Goal: Task Accomplishment & Management: Use online tool/utility

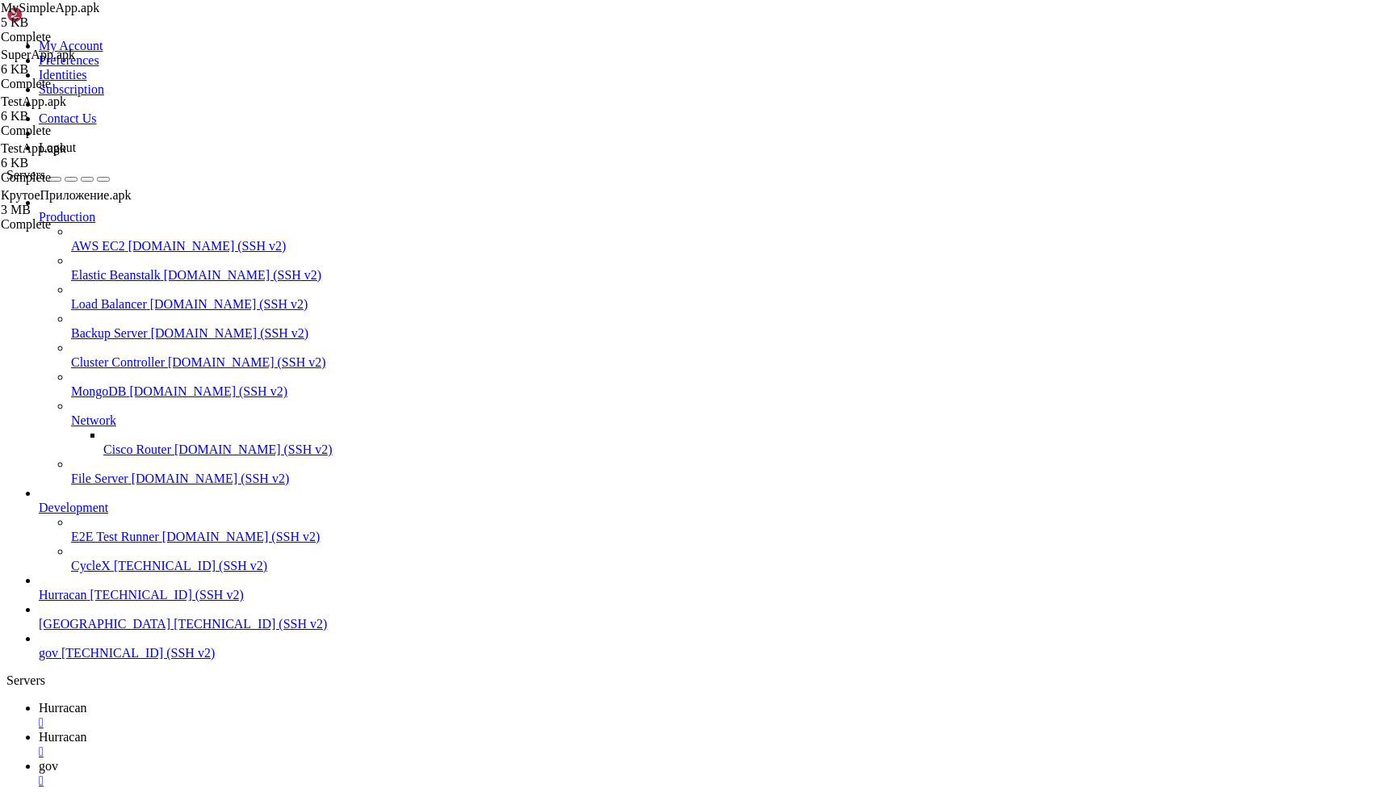
click at [473, 773] on div "" at bounding box center [713, 780] width 1349 height 15
click at [83, 659] on span "[TECHNICAL_ID] (SSH v2)" at bounding box center [137, 653] width 153 height 14
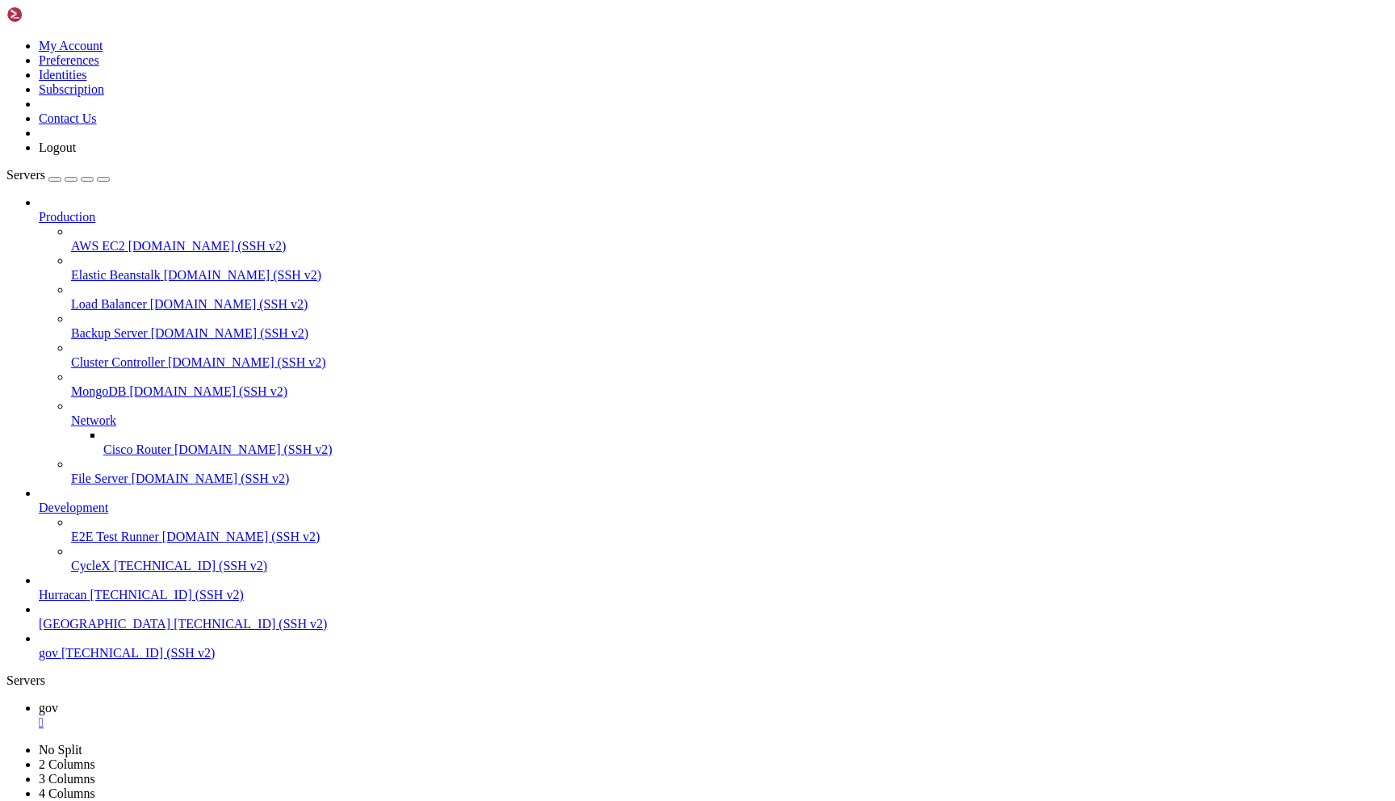
scroll to position [805, 0]
drag, startPoint x: 799, startPoint y: 72, endPoint x: 802, endPoint y: 51, distance: 21.2
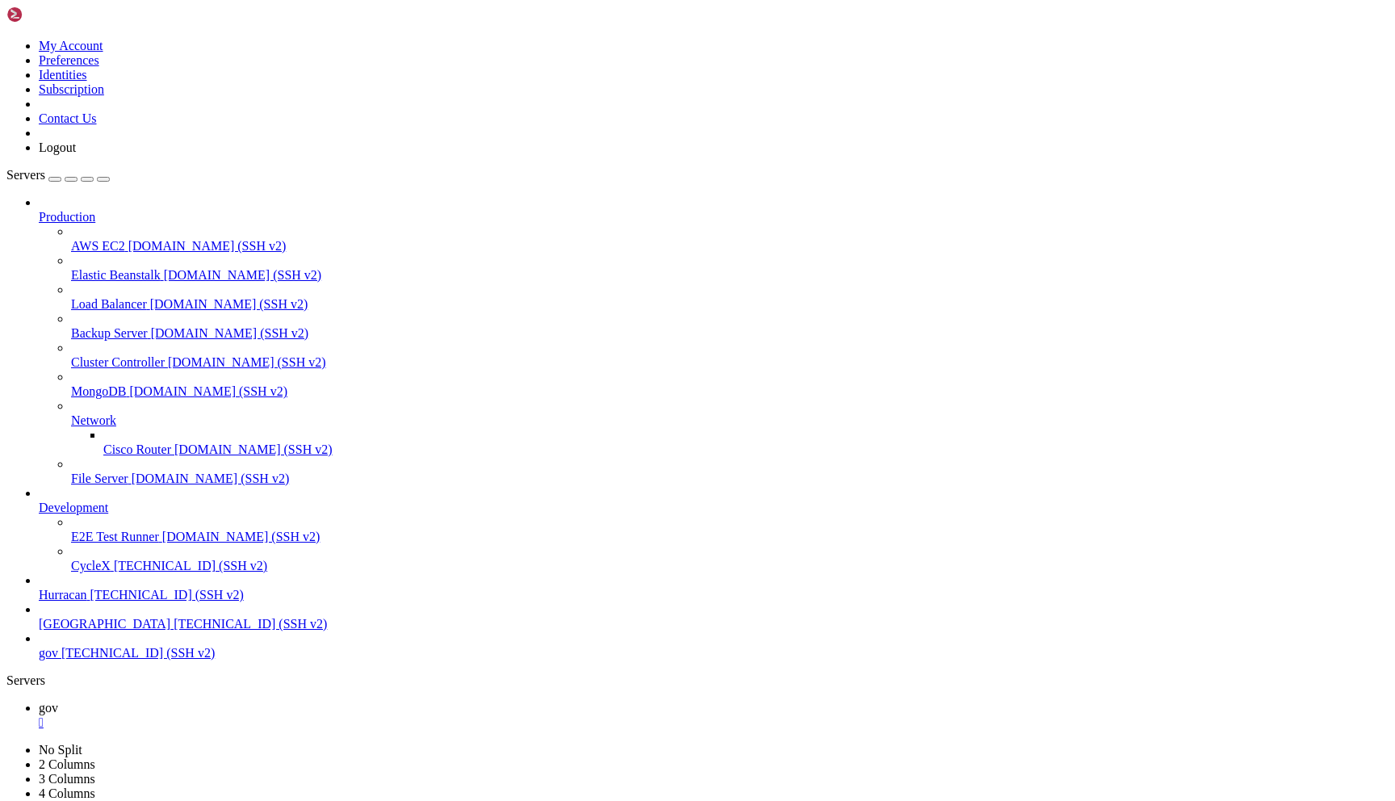
scroll to position [566, 0]
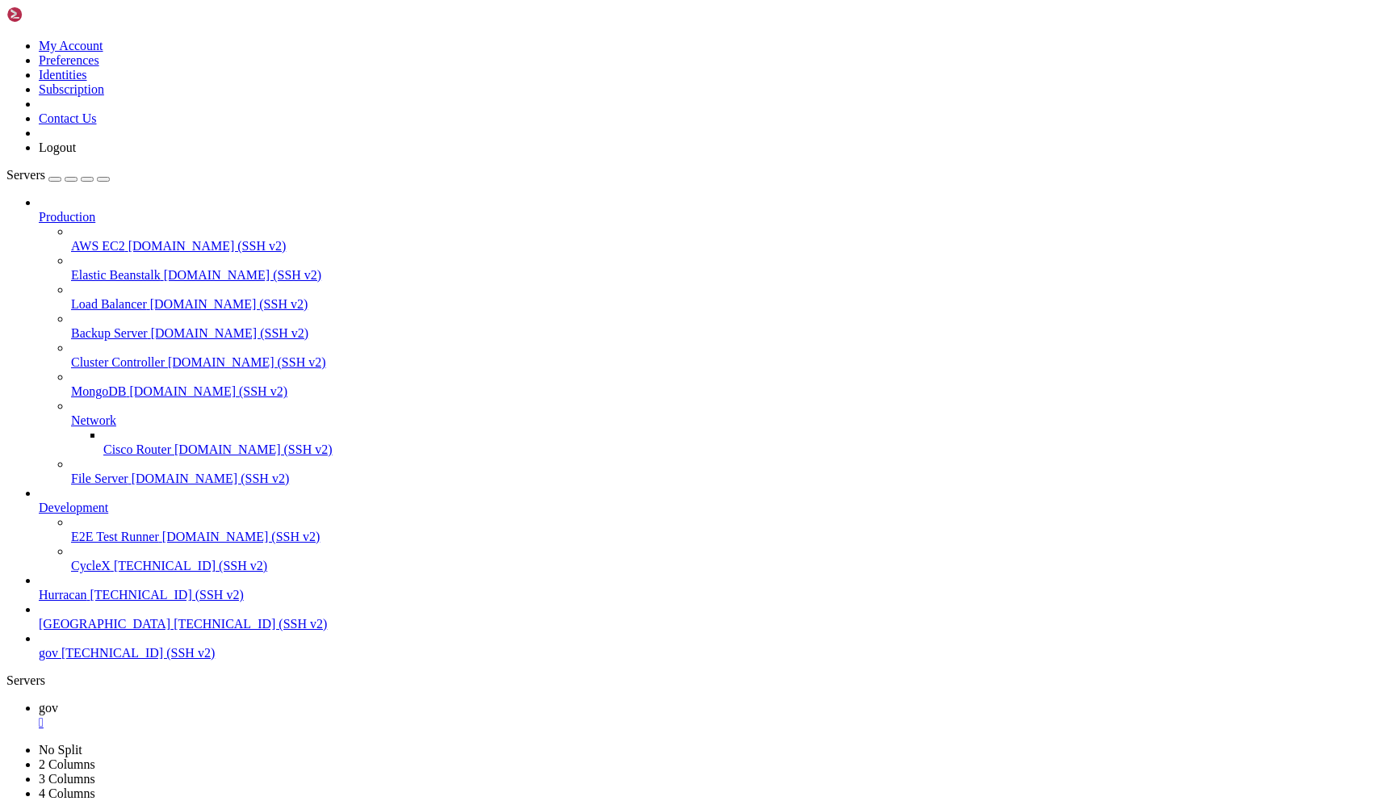
scroll to position [19650, 0]
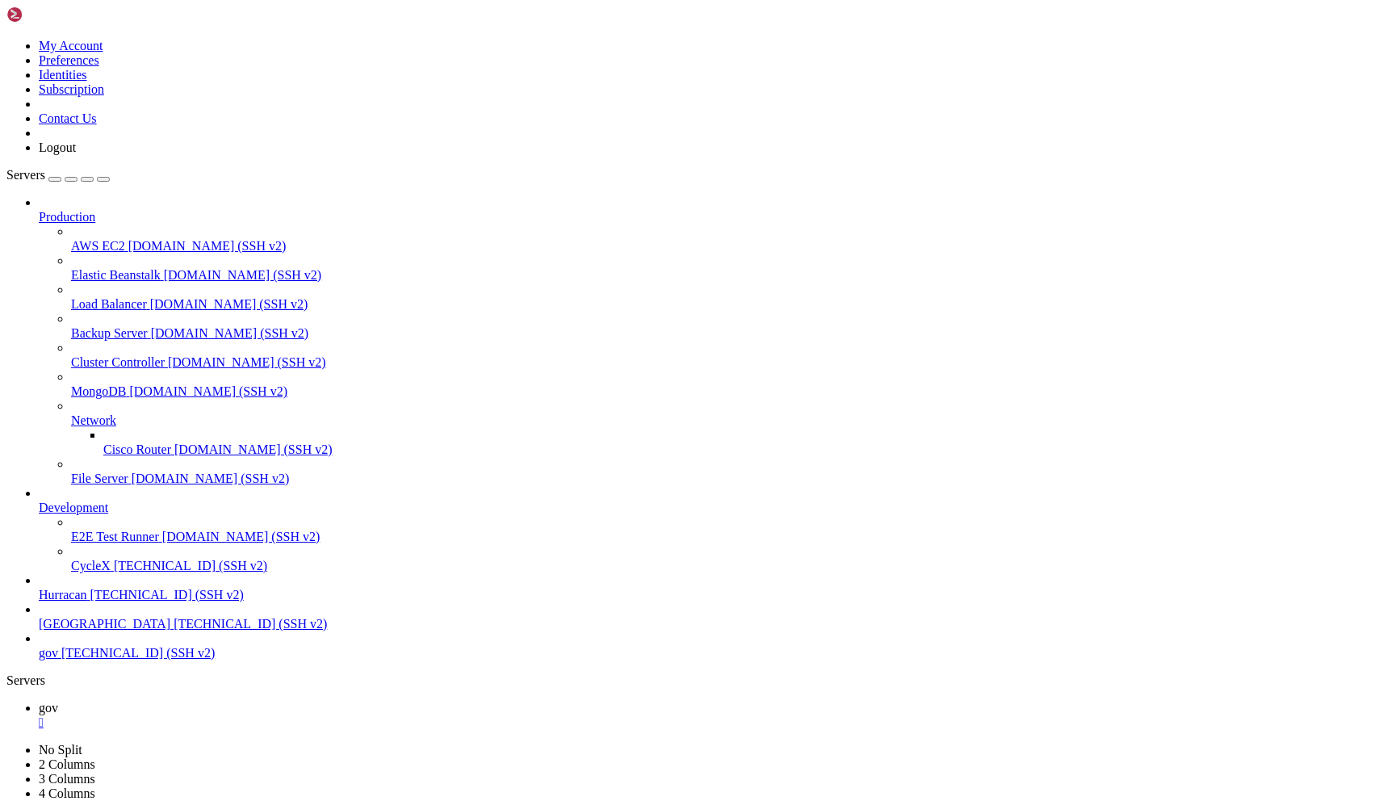
click at [61, 659] on span "[TECHNICAL_ID] (SSH v2)" at bounding box center [137, 653] width 153 height 14
click at [39, 700] on icon at bounding box center [39, 707] width 0 height 14
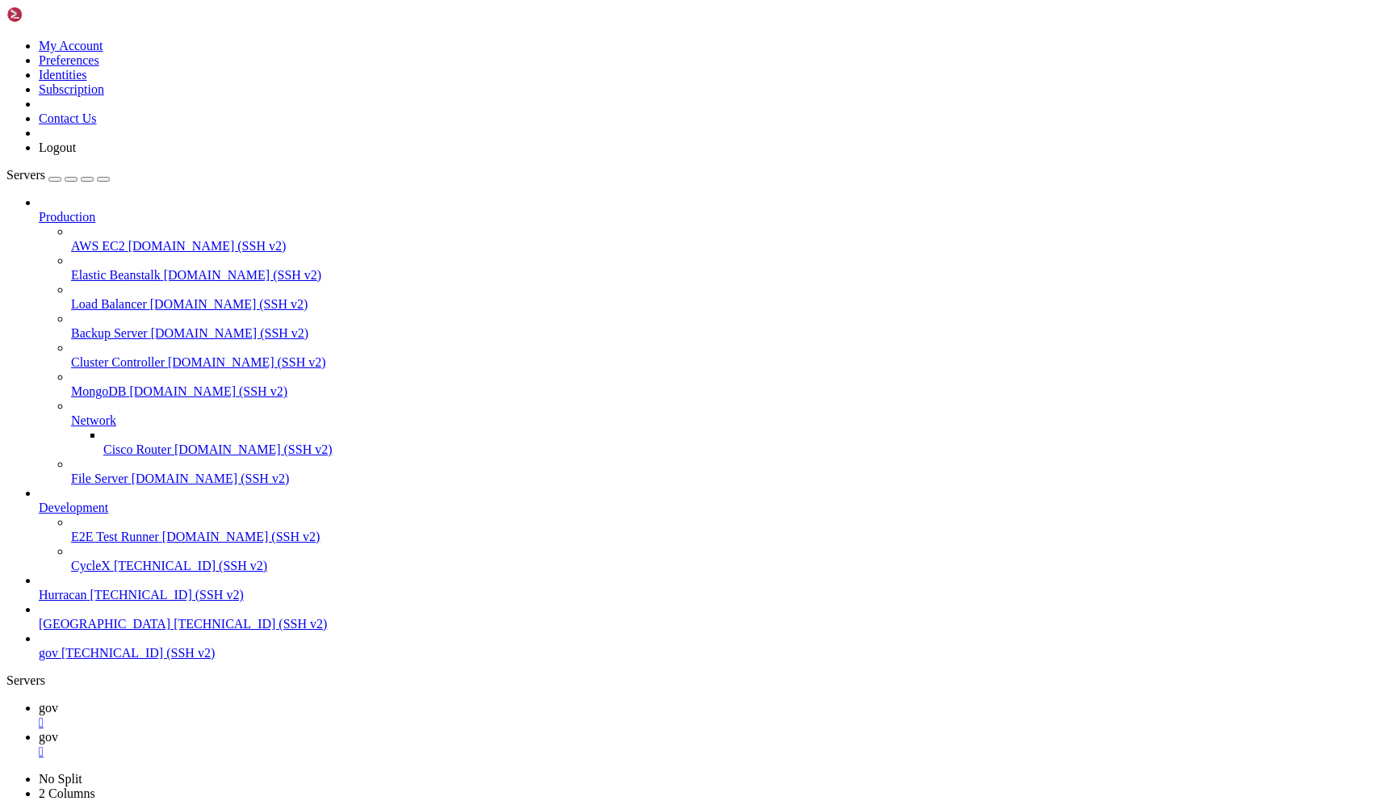
click at [298, 730] on link "gov " at bounding box center [713, 744] width 1349 height 29
click at [58, 700] on span "gov" at bounding box center [48, 707] width 19 height 14
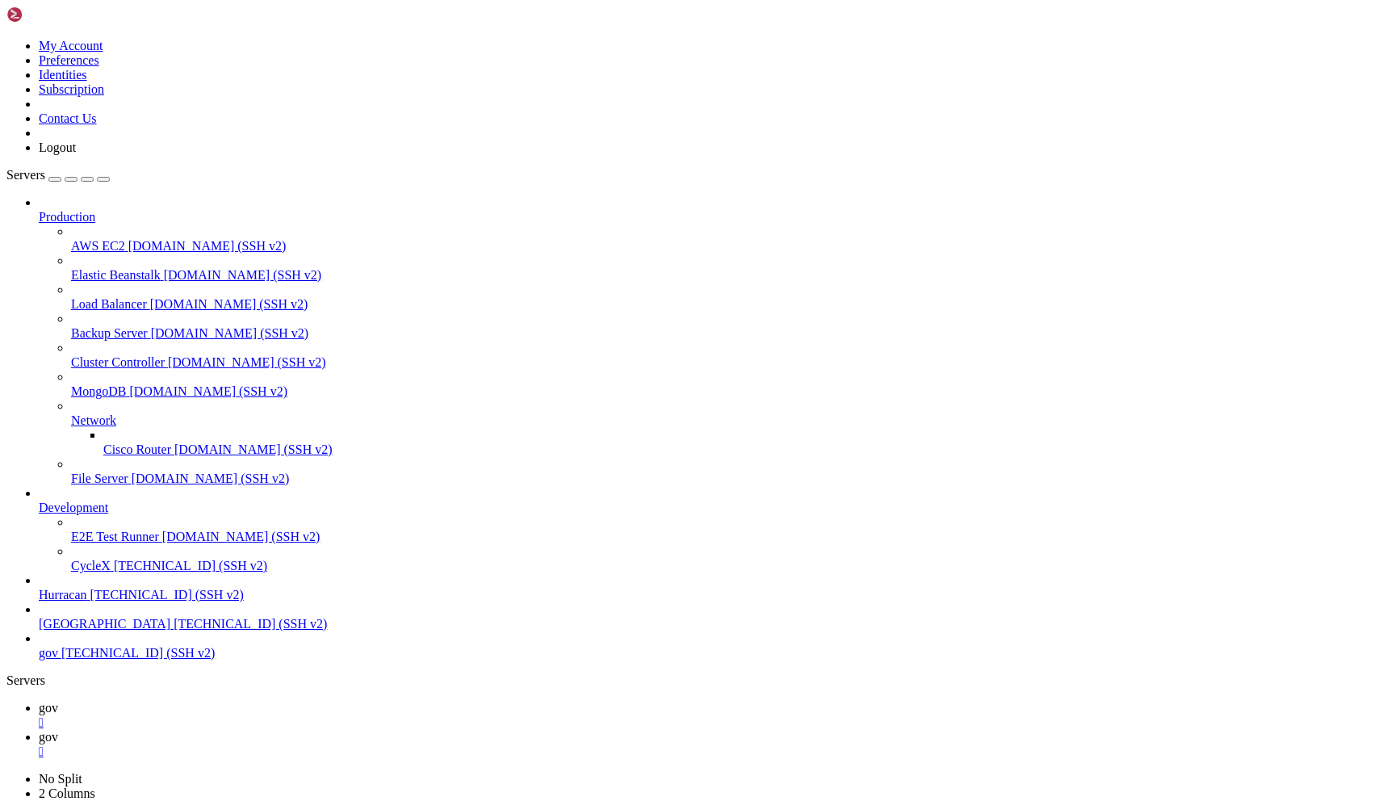
scroll to position [65519, 0]
